Goal: Task Accomplishment & Management: Use online tool/utility

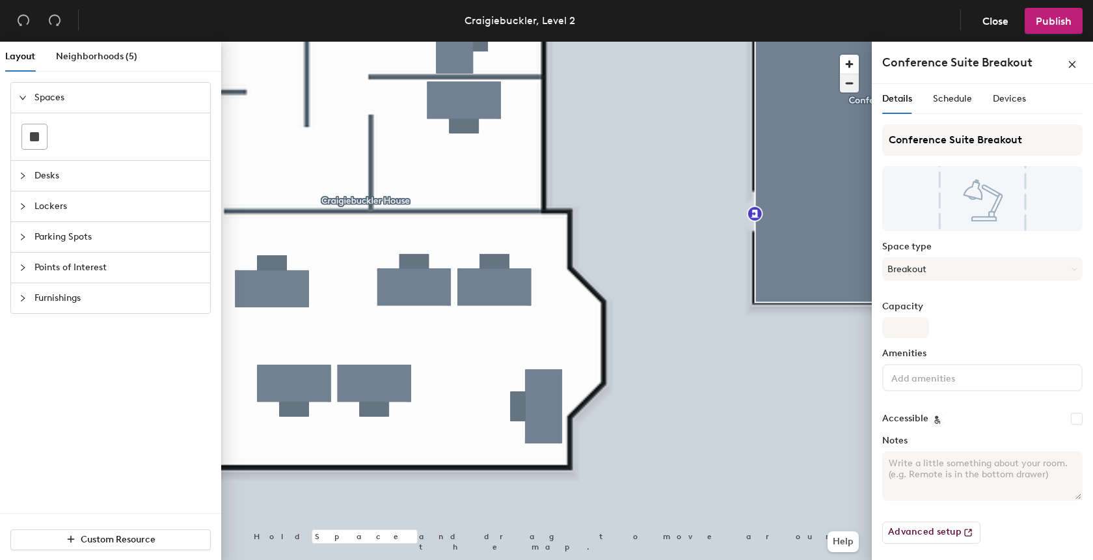
click at [849, 82] on span "button" at bounding box center [849, 83] width 19 height 18
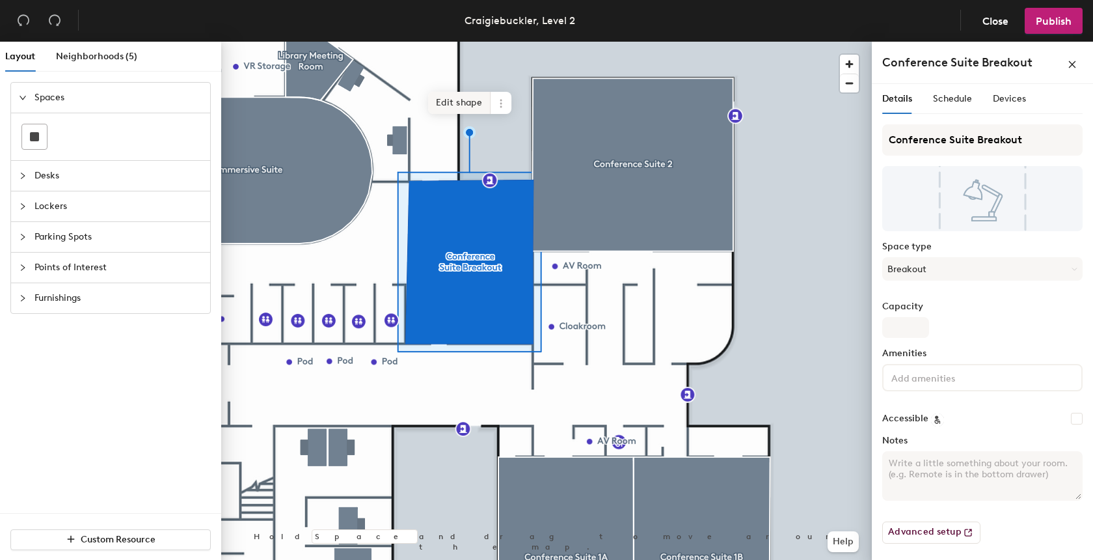
click at [448, 103] on span "Edit shape" at bounding box center [459, 103] width 62 height 22
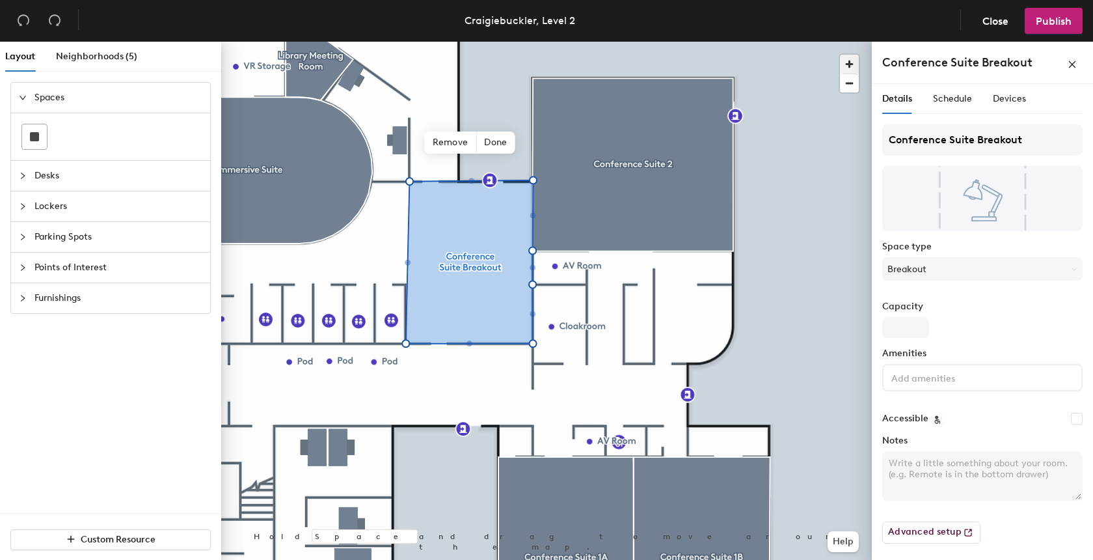
click at [851, 57] on span "button" at bounding box center [849, 64] width 19 height 19
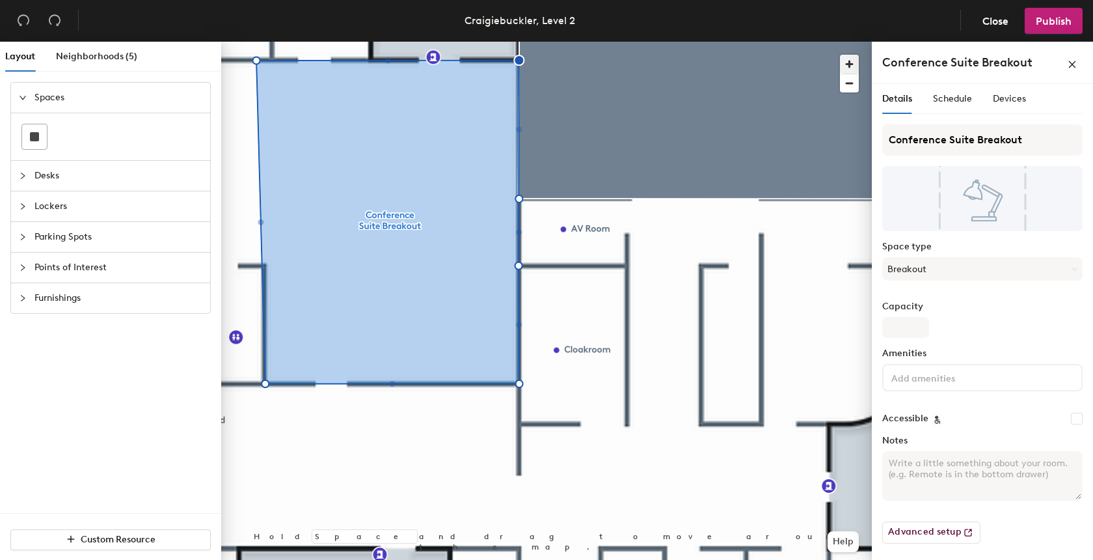
click at [854, 61] on span "button" at bounding box center [849, 64] width 19 height 19
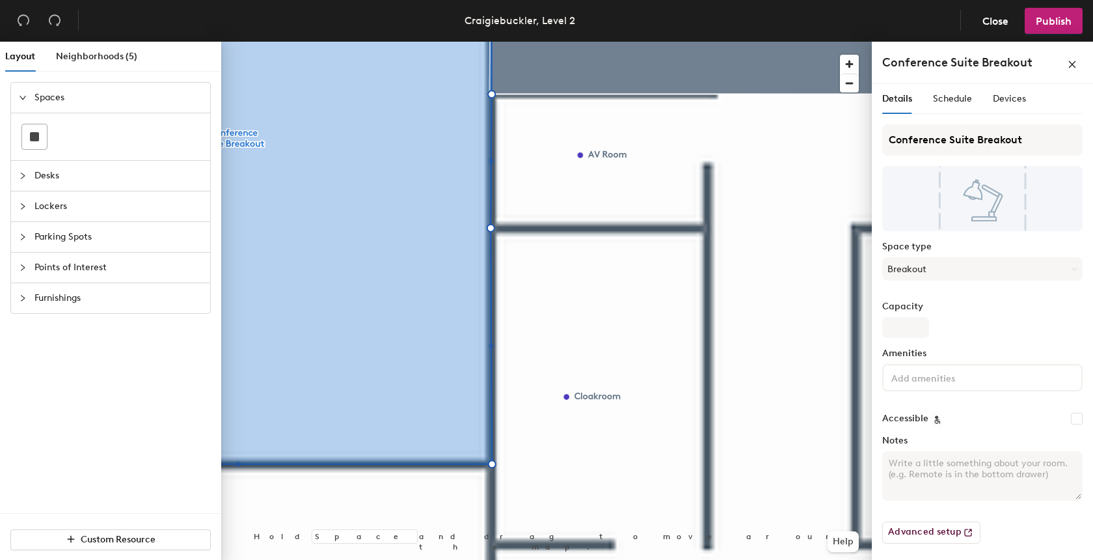
click at [923, 379] on div "Layout Neighborhoods (5) Spaces Desks Lockers Parking Spots Points of Interest …" at bounding box center [546, 303] width 1093 height 523
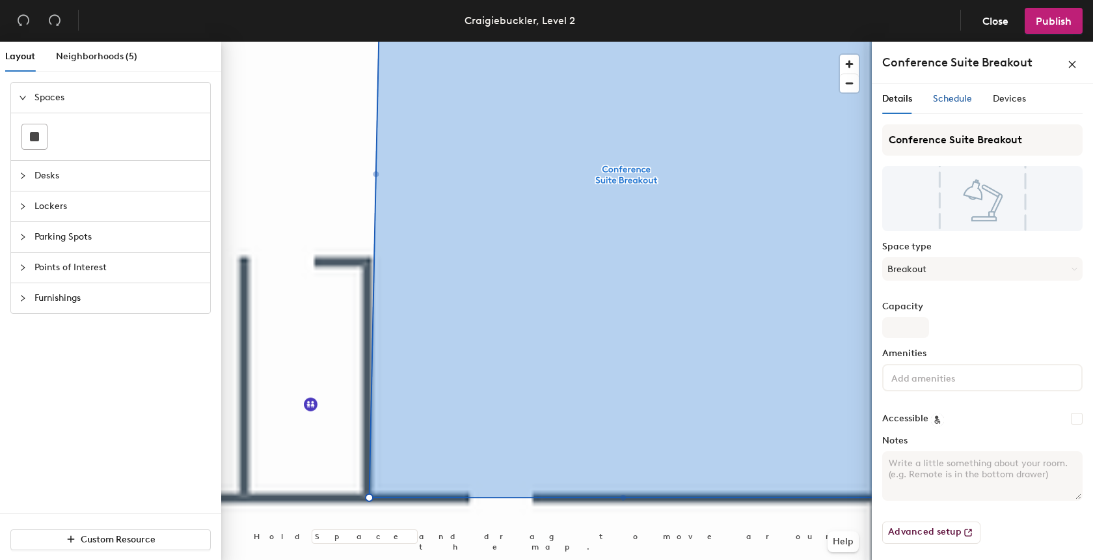
click at [953, 103] on span "Schedule" at bounding box center [952, 98] width 39 height 11
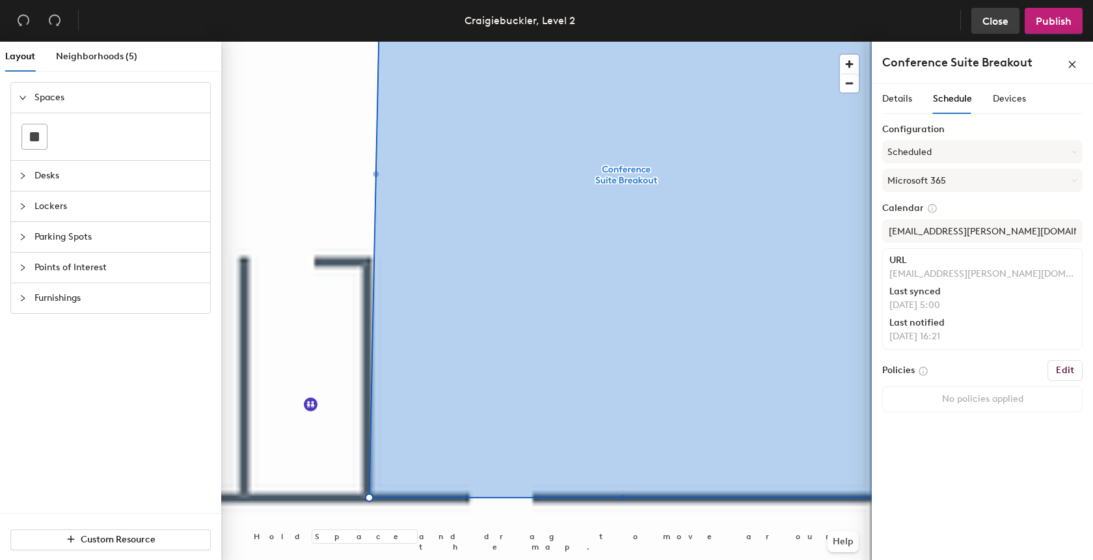
click at [994, 21] on span "Close" at bounding box center [995, 21] width 26 height 12
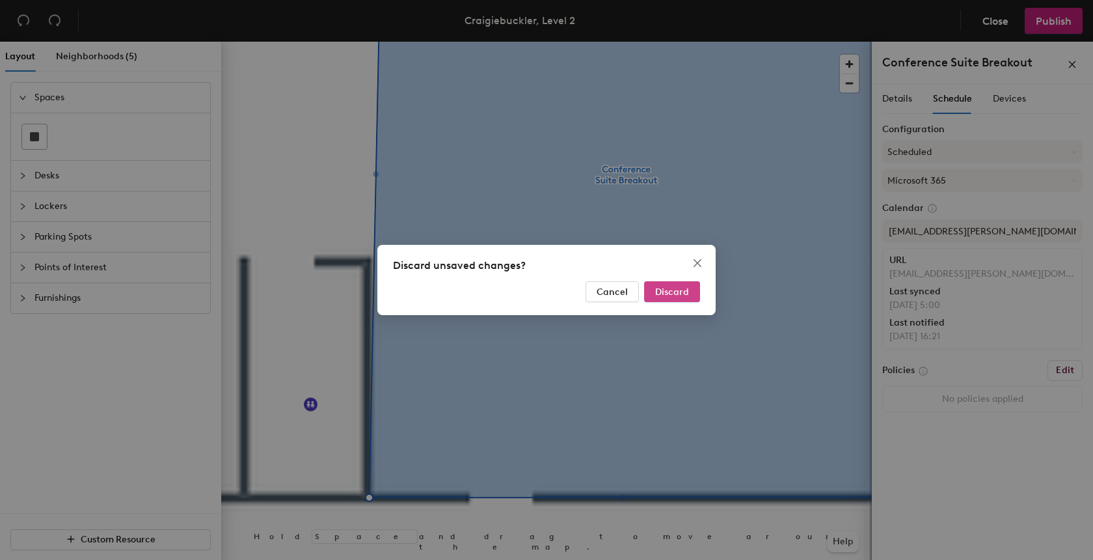
click at [673, 291] on span "Discard" at bounding box center [672, 291] width 34 height 11
